Goal: Information Seeking & Learning: Learn about a topic

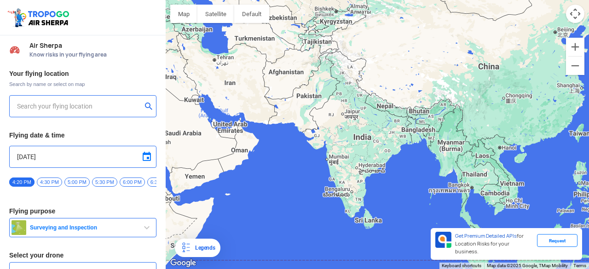
click at [128, 133] on h3 "Flying date & time" at bounding box center [82, 135] width 147 height 6
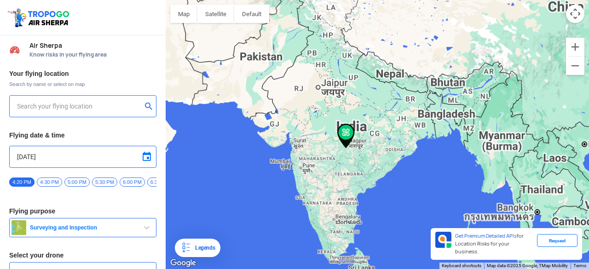
type input "[STREET_ADDRESS]"
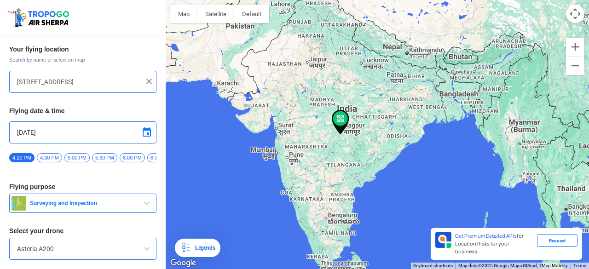
scroll to position [53, 0]
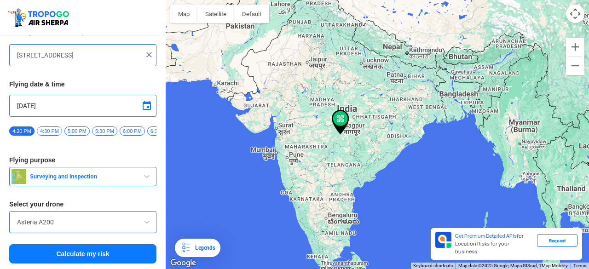
click at [139, 221] on input "Asteria A200" at bounding box center [83, 222] width 132 height 11
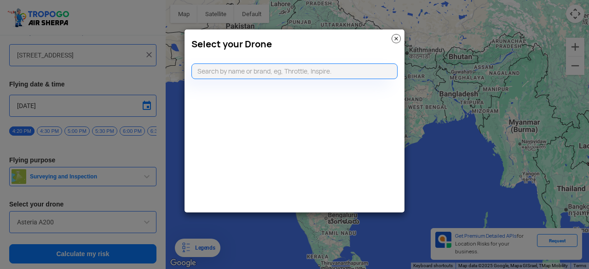
click at [139, 221] on modal-container "Select your Drone" at bounding box center [294, 134] width 589 height 269
click at [399, 41] on img at bounding box center [396, 38] width 9 height 9
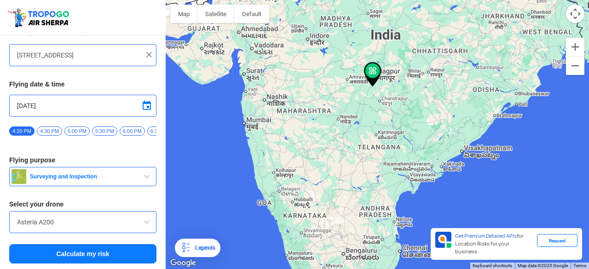
click at [140, 53] on div at bounding box center [83, 55] width 132 height 11
click at [150, 52] on img at bounding box center [148, 54] width 9 height 9
click at [81, 60] on div at bounding box center [82, 55] width 147 height 22
click at [82, 58] on input "text" at bounding box center [79, 55] width 125 height 11
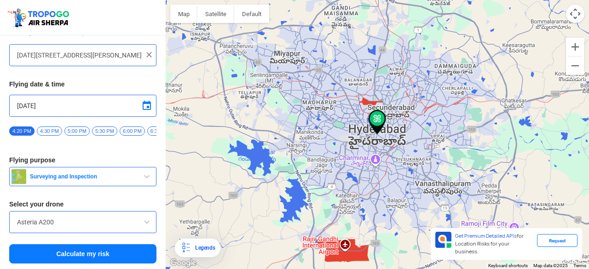
click at [146, 177] on span "button" at bounding box center [146, 176] width 11 height 11
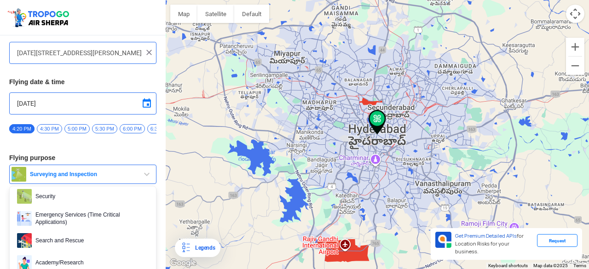
scroll to position [141, 0]
click at [367, 173] on div at bounding box center [377, 134] width 423 height 269
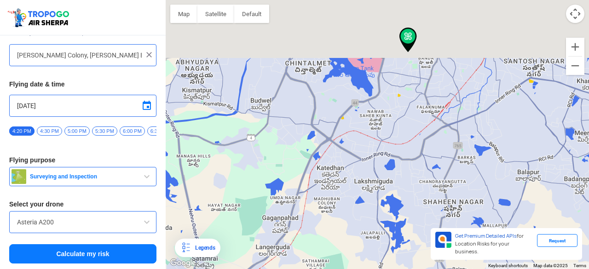
drag, startPoint x: 365, startPoint y: 113, endPoint x: 333, endPoint y: 291, distance: 181.1
click at [333, 262] on html "Location Risk Score Air Sherpa Know risks in your flying area Your flying locat…" at bounding box center [294, 134] width 589 height 269
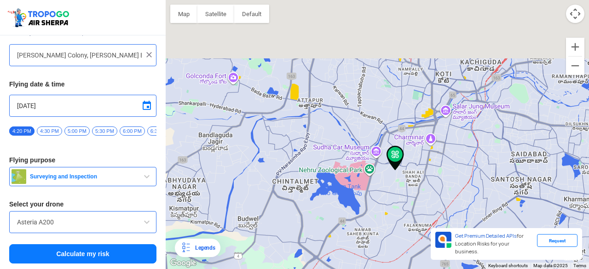
drag, startPoint x: 368, startPoint y: 122, endPoint x: 362, endPoint y: 224, distance: 101.9
click at [362, 224] on div at bounding box center [377, 134] width 423 height 269
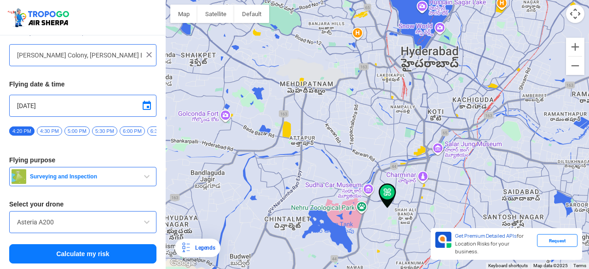
drag, startPoint x: 416, startPoint y: 173, endPoint x: 408, endPoint y: 212, distance: 38.9
click at [408, 212] on div at bounding box center [377, 134] width 423 height 269
click at [287, 133] on div at bounding box center [377, 134] width 423 height 269
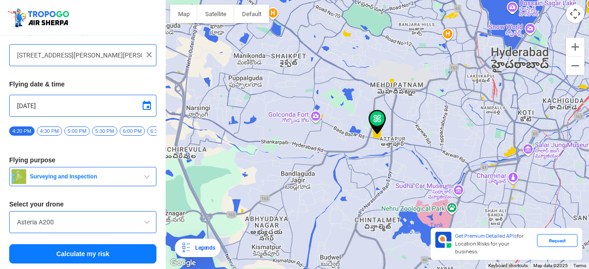
click at [509, 154] on div at bounding box center [377, 134] width 423 height 269
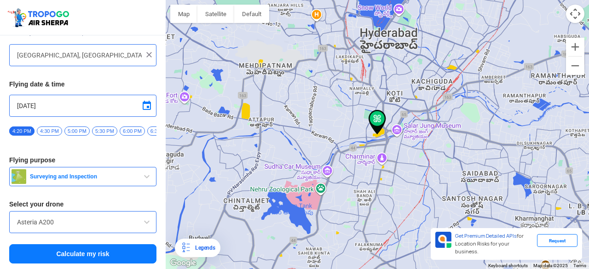
click at [448, 73] on div at bounding box center [377, 134] width 423 height 269
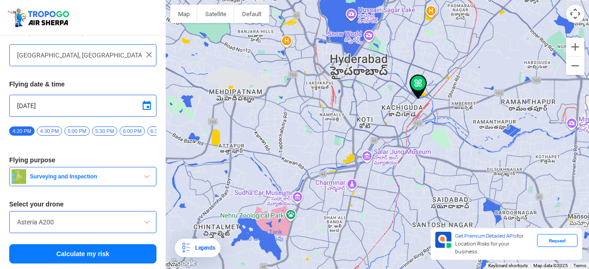
type input "[STREET_ADDRESS][PERSON_NAME]"
